Goal: Transaction & Acquisition: Book appointment/travel/reservation

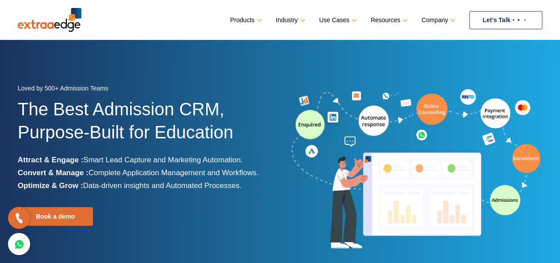
click at [503, 19] on link "Let’s Talk" at bounding box center [505, 20] width 73 height 18
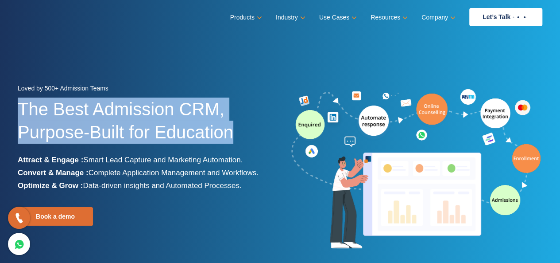
drag, startPoint x: 12, startPoint y: 108, endPoint x: 234, endPoint y: 140, distance: 223.7
click at [234, 140] on div "Loved by 500+ Admission Teams The Best Admission CRM, Purpose-Built for Educati…" at bounding box center [145, 169] width 269 height 175
click at [259, 109] on h1 "The Best Admission CRM, Purpose-Built for Education" at bounding box center [146, 125] width 256 height 56
